Goal: Information Seeking & Learning: Learn about a topic

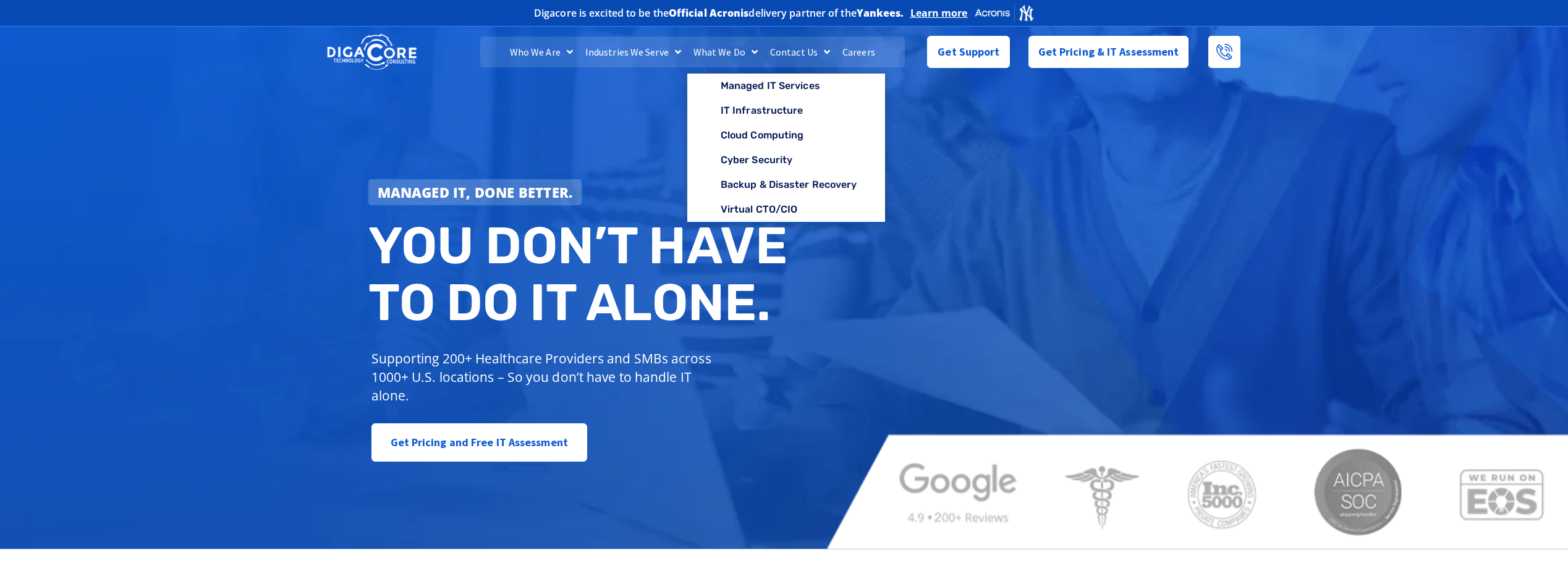
click at [724, 56] on link "What We Do" at bounding box center [726, 52] width 76 height 31
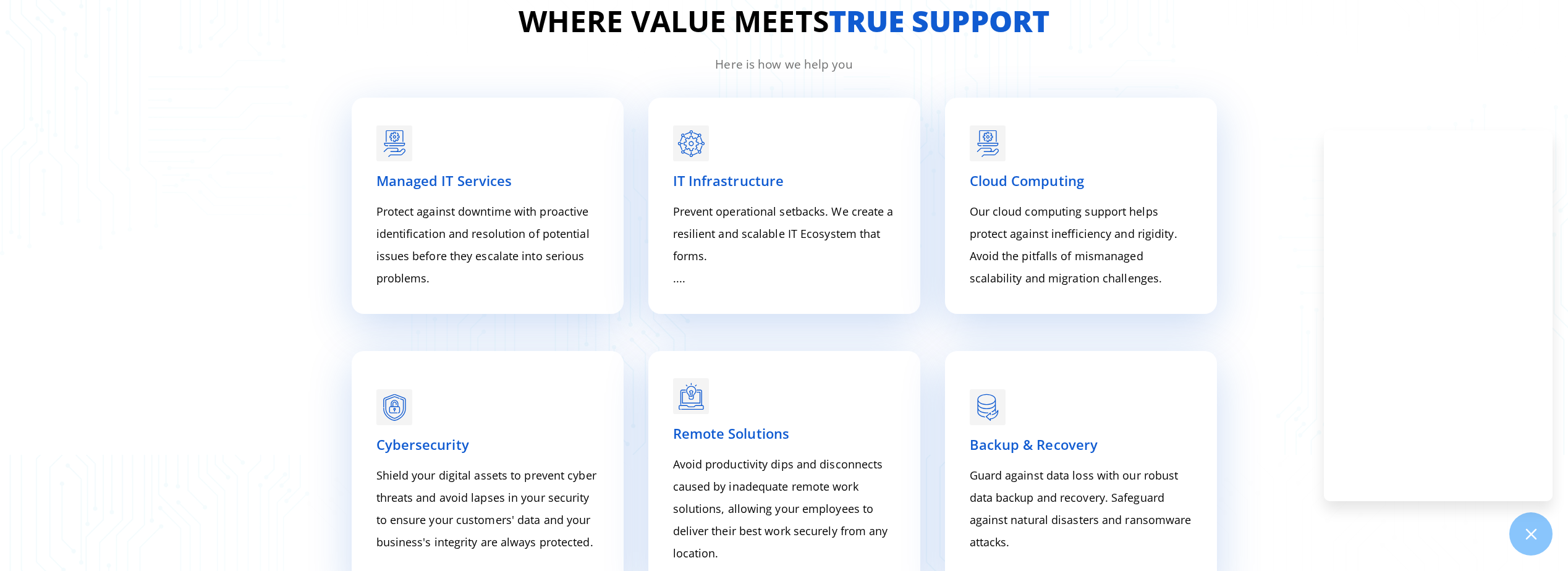
scroll to position [1779, 0]
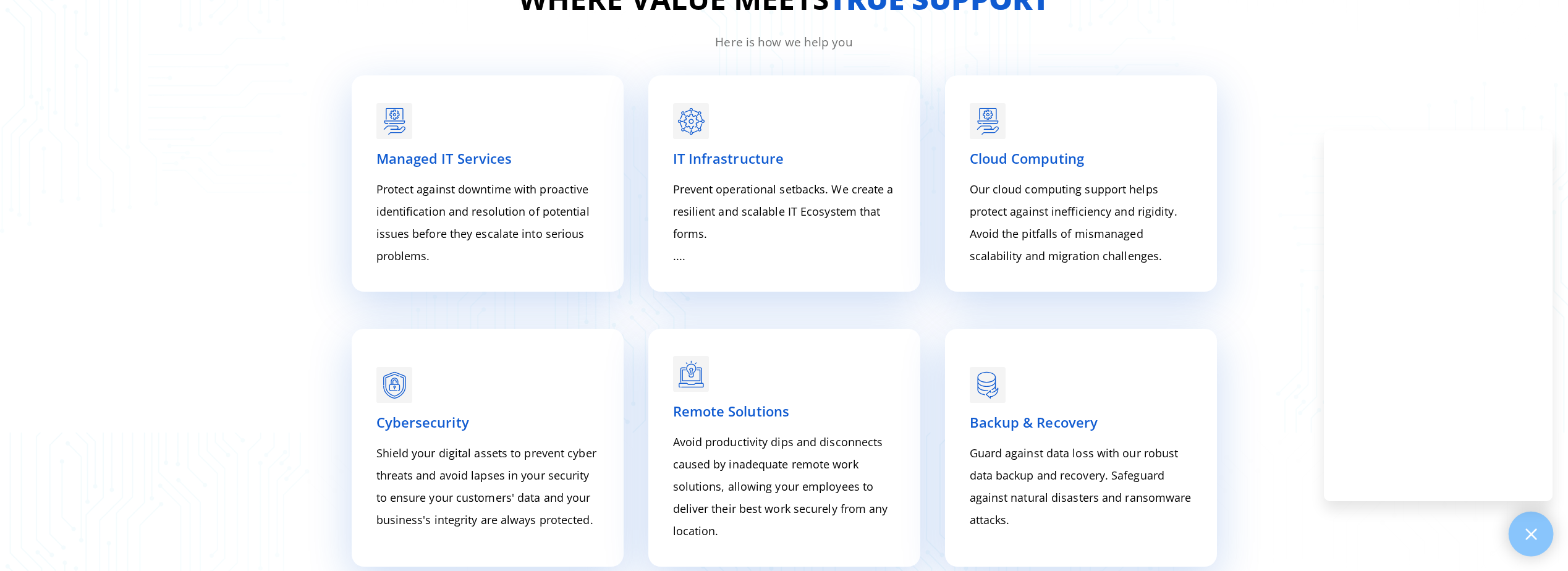
click at [1532, 533] on icon at bounding box center [1530, 534] width 11 height 11
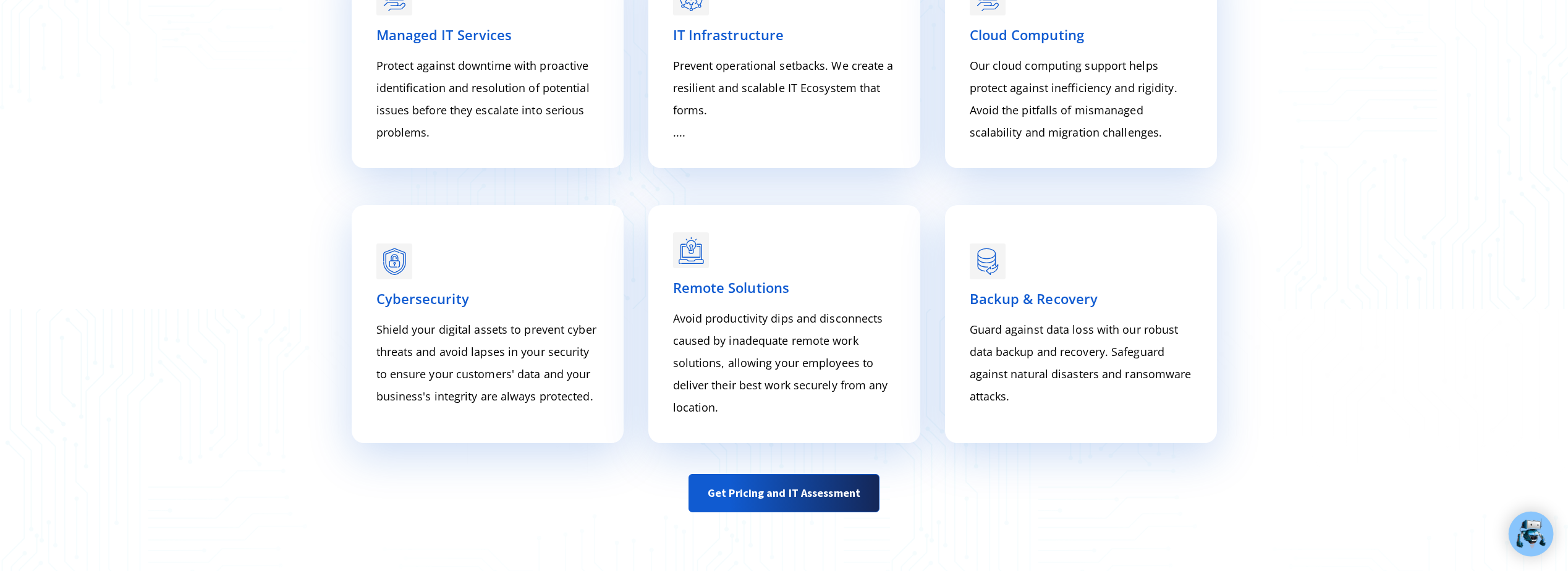
scroll to position [1840, 0]
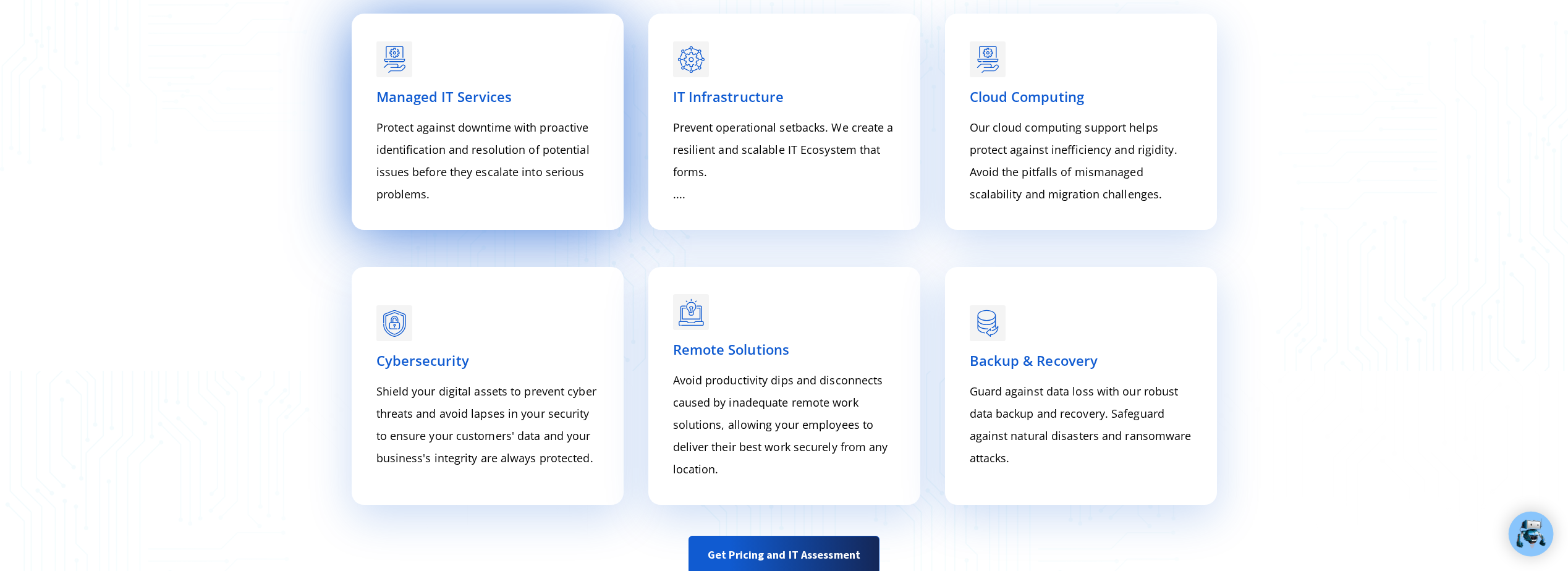
click at [559, 119] on p "Protect against downtime with proactive identification and resolution of potent…" at bounding box center [488, 160] width 223 height 89
click at [447, 97] on span "Managed IT Services" at bounding box center [444, 97] width 136 height 19
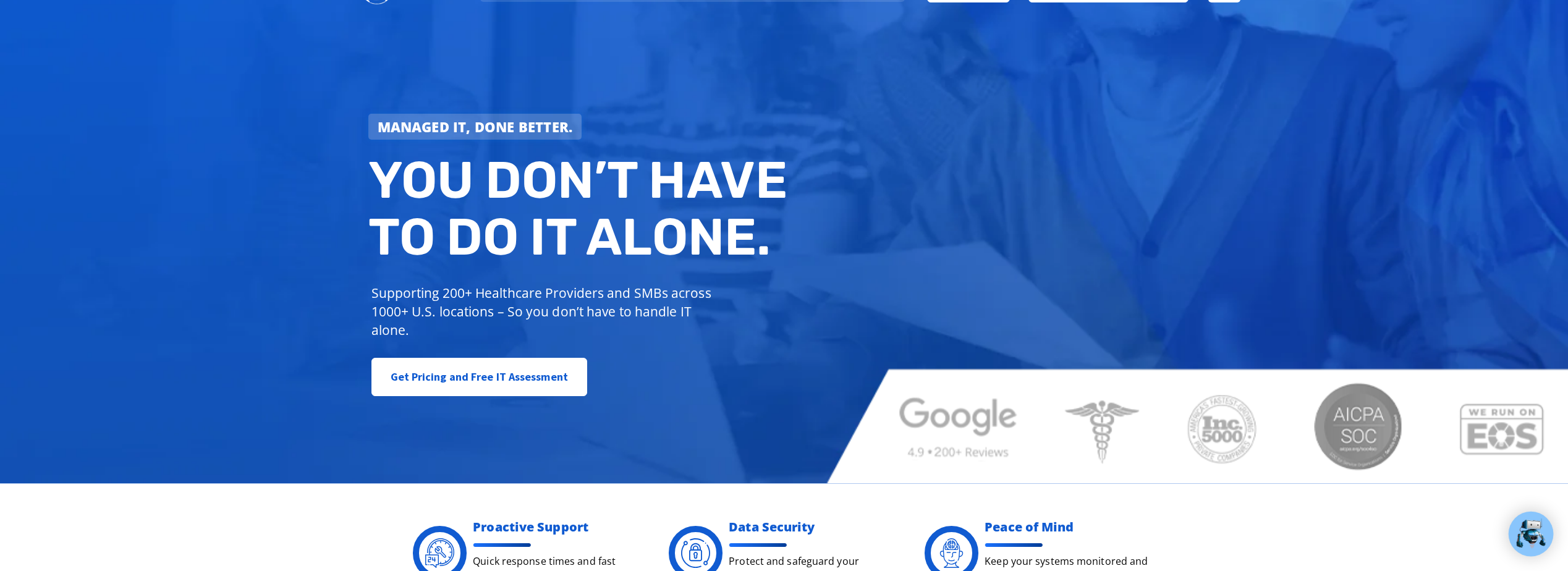
scroll to position [0, 0]
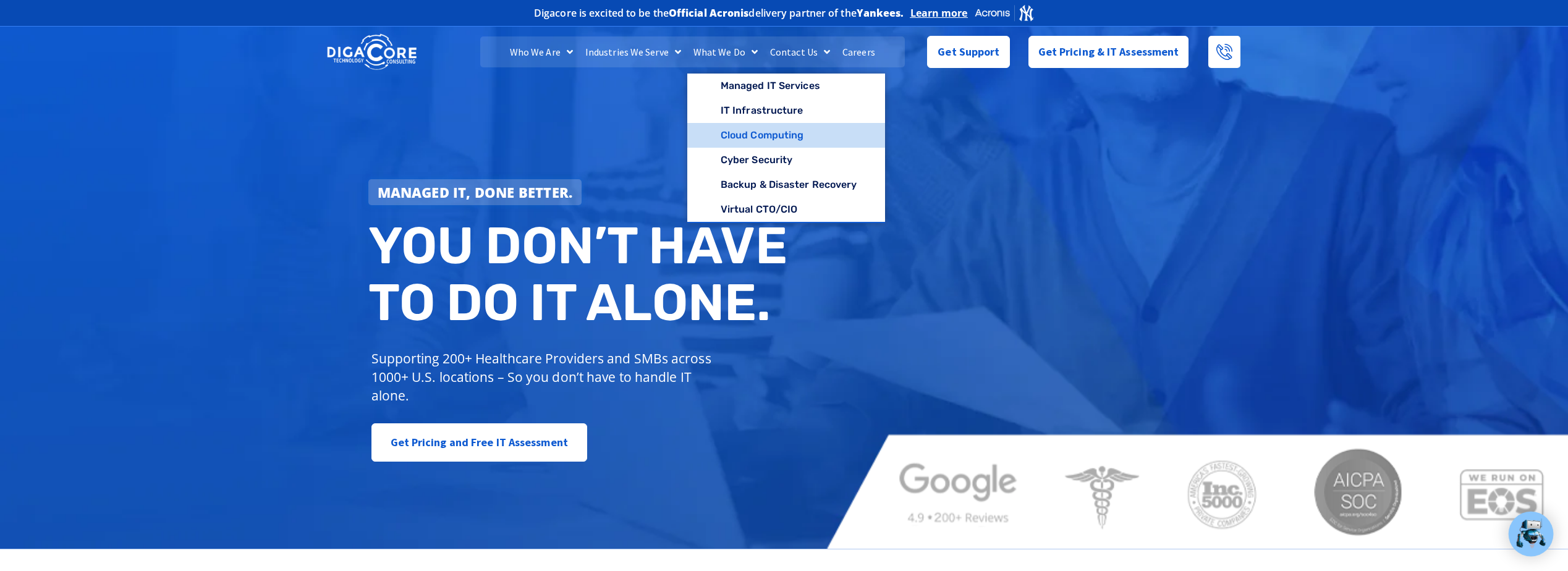
click at [755, 134] on link "Cloud Computing" at bounding box center [787, 135] width 199 height 25
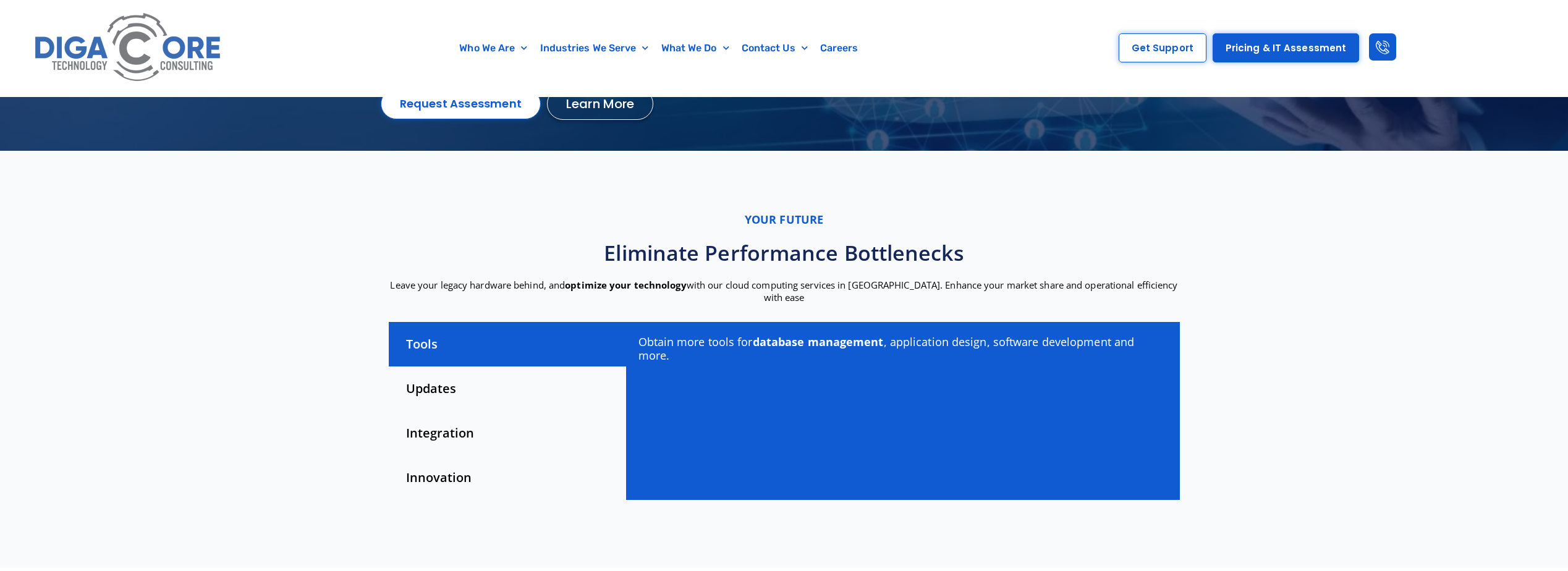
scroll to position [248, 0]
